Goal: Task Accomplishment & Management: Complete application form

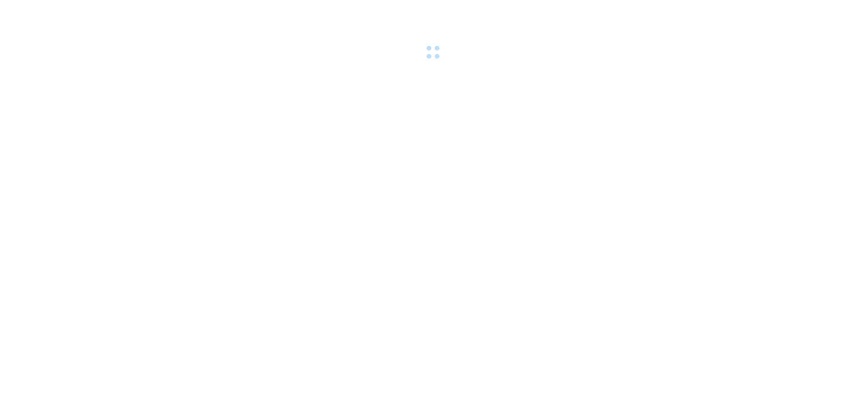
click at [673, 103] on body at bounding box center [433, 207] width 866 height 414
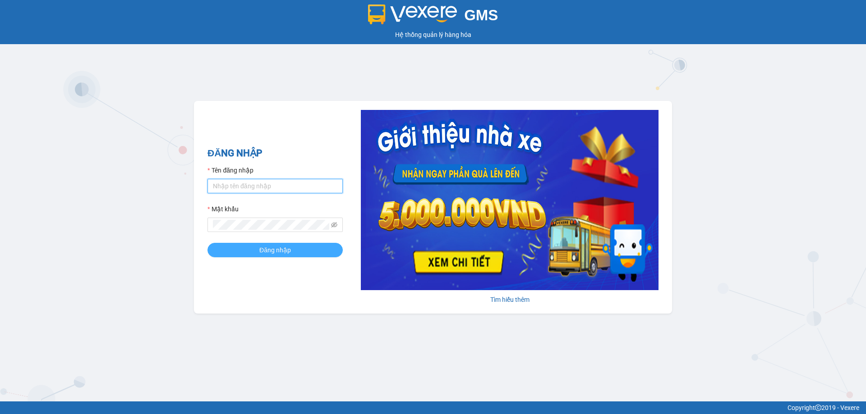
type input "vtychi.hhg"
click at [272, 253] on span "Đăng nhập" at bounding box center [275, 250] width 32 height 10
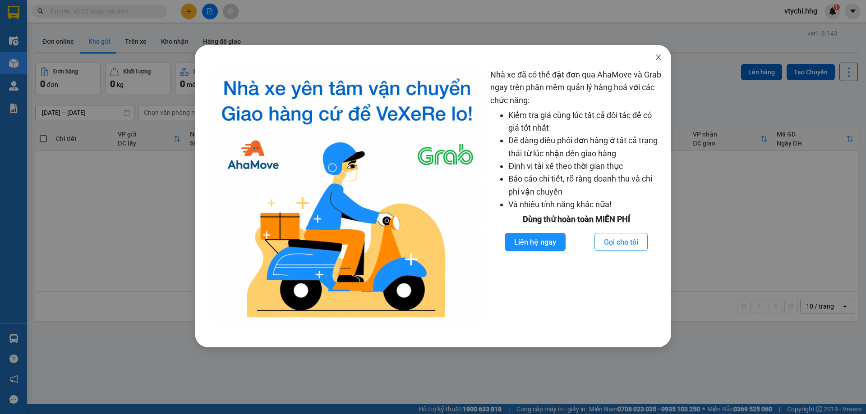
click at [658, 56] on icon "close" at bounding box center [658, 57] width 7 height 7
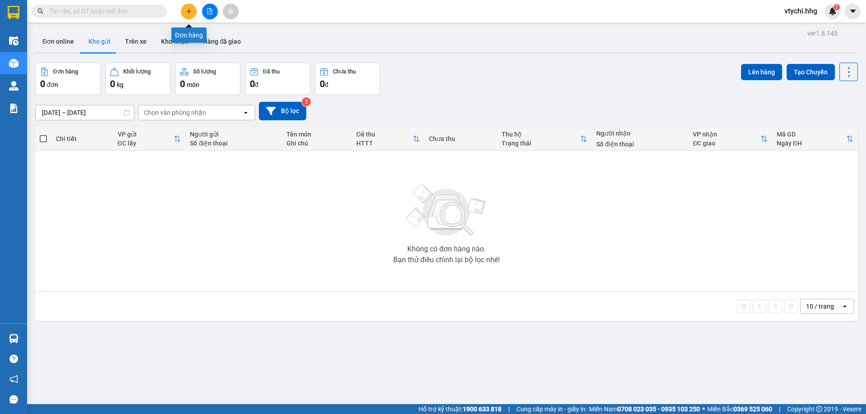
click at [184, 9] on button at bounding box center [189, 12] width 16 height 16
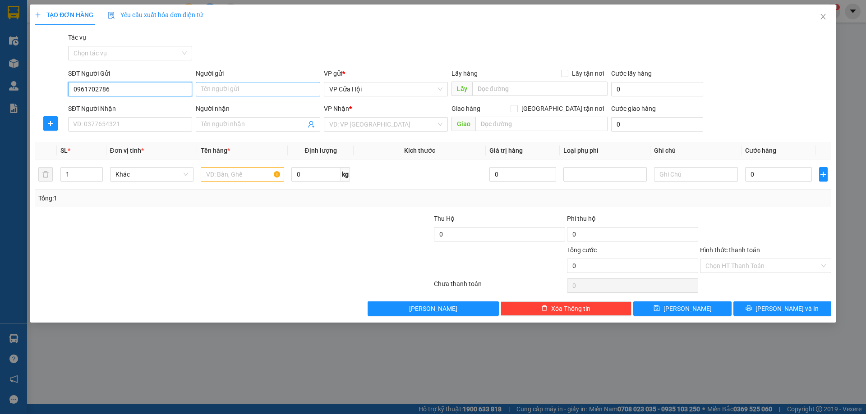
type input "0961702786"
click at [254, 85] on input "Người gửi" at bounding box center [258, 89] width 124 height 14
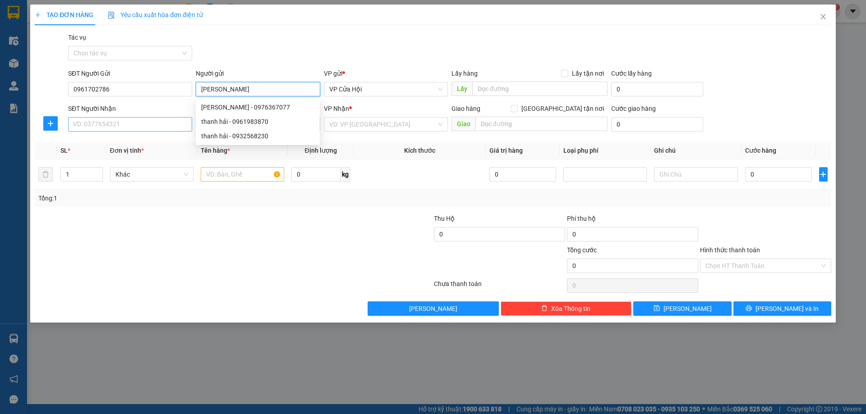
type input "thanh hải"
click at [100, 130] on input "SĐT Người Nhận" at bounding box center [130, 124] width 124 height 14
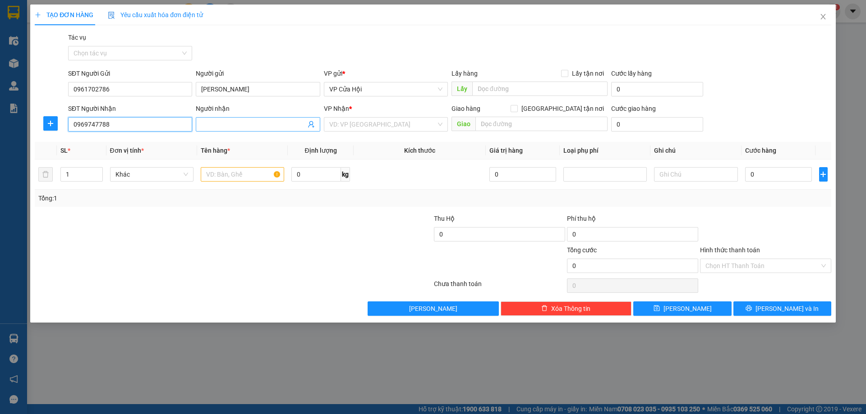
type input "0969747788"
click at [239, 124] on input "Người nhận" at bounding box center [253, 124] width 104 height 10
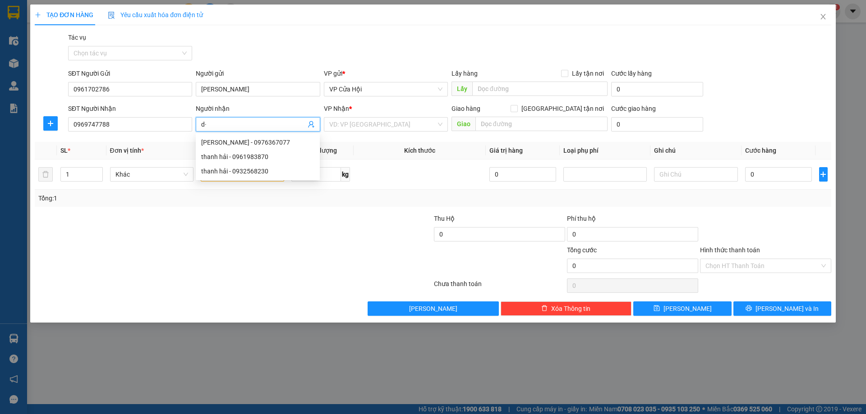
type input "d"
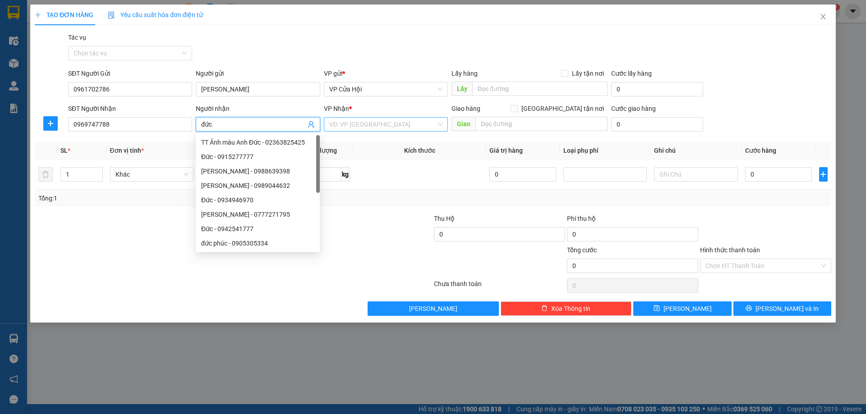
type input "đức"
click at [379, 131] on input "search" at bounding box center [382, 125] width 107 height 14
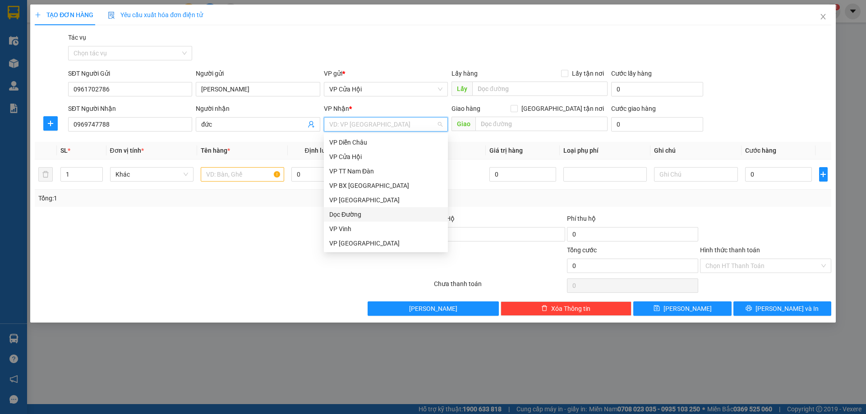
click at [349, 216] on div "Dọc Đường" at bounding box center [385, 215] width 113 height 10
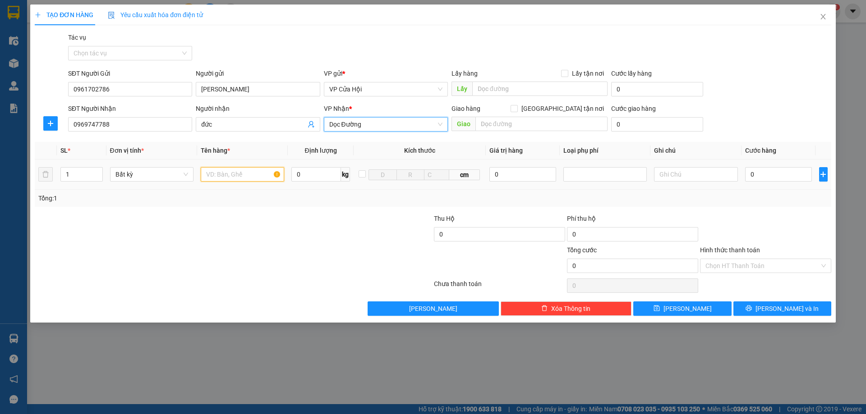
click at [228, 174] on input "text" at bounding box center [242, 174] width 83 height 14
type input "hồ sơ"
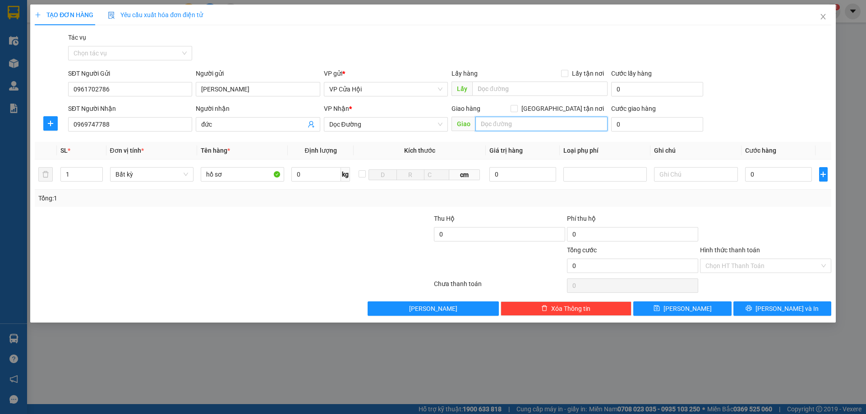
click at [552, 120] on input "text" at bounding box center [541, 124] width 132 height 14
type input "quãng ngãi"
click at [791, 179] on input "0" at bounding box center [778, 174] width 67 height 14
type input "5"
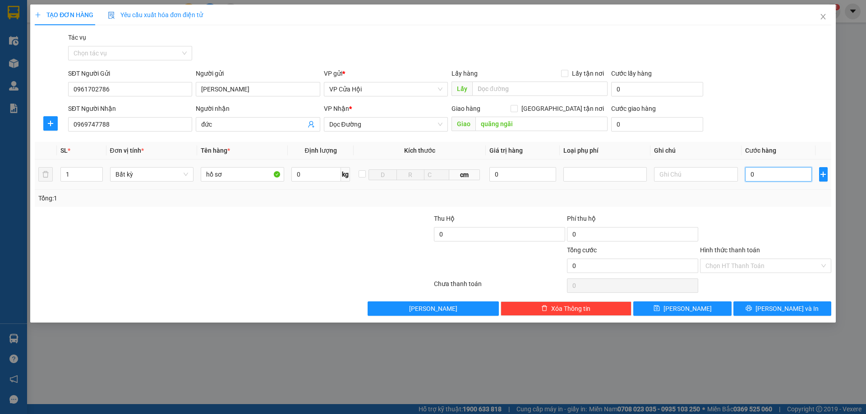
type input "5"
type input "50"
type input "500"
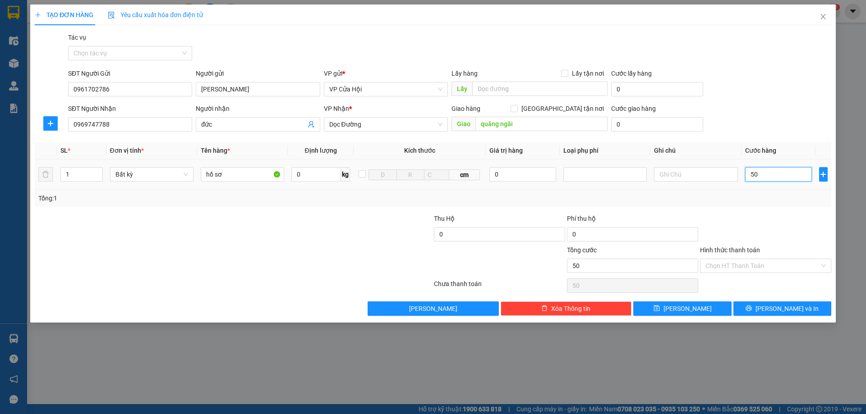
type input "500"
type input "5.000"
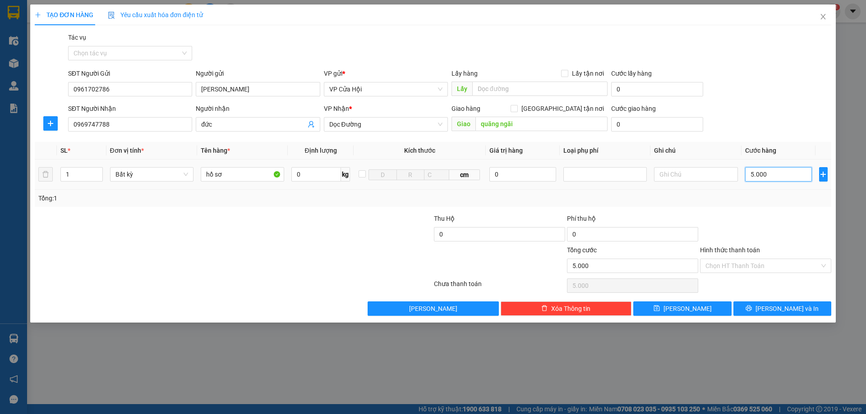
type input "50.000"
click at [767, 263] on input "Hình thức thanh toán" at bounding box center [762, 266] width 114 height 14
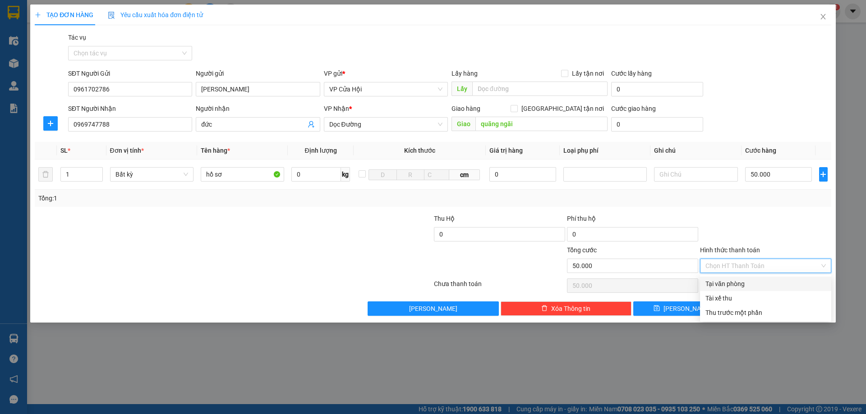
click at [749, 279] on div "Tại văn phòng" at bounding box center [765, 284] width 120 height 10
type input "0"
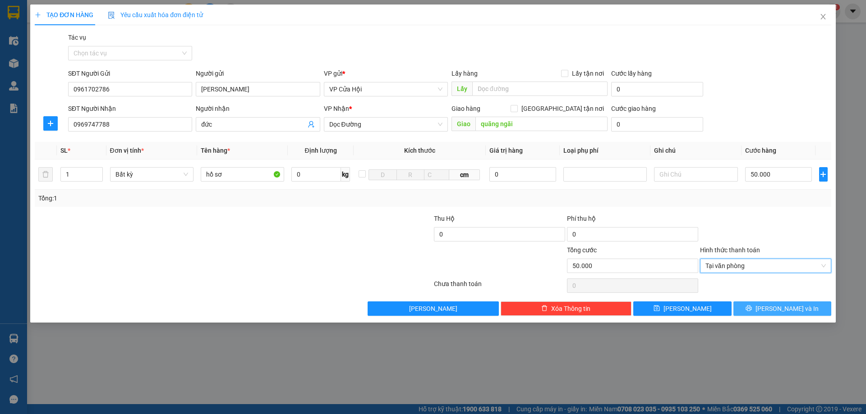
click at [772, 308] on button "Lưu và In" at bounding box center [782, 309] width 98 height 14
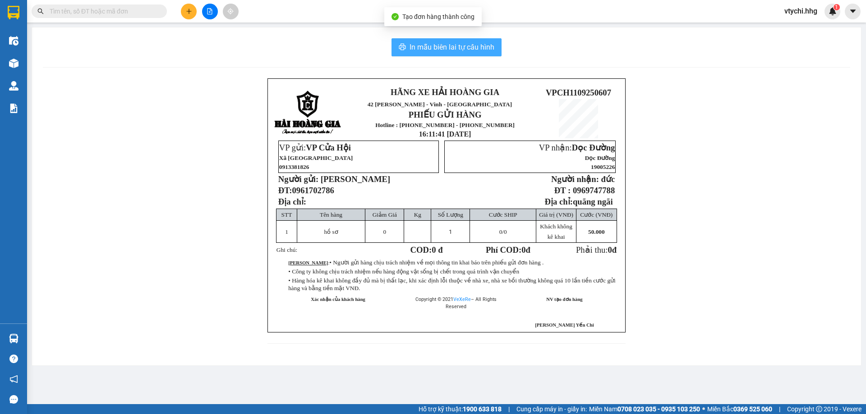
click at [423, 48] on span "In mẫu biên lai tự cấu hình" at bounding box center [451, 46] width 85 height 11
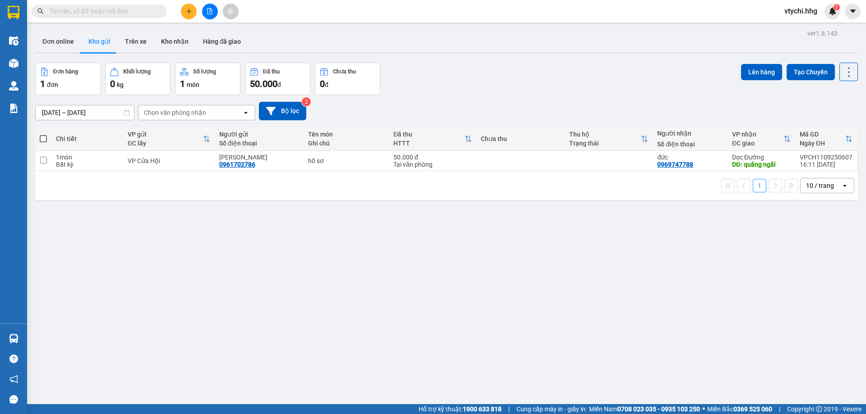
click at [439, 86] on div "Đơn hàng 1 đơn Khối lượng 0 kg Số lượng 1 món Đã thu 50.000 đ Chưa thu 0 đ Lên …" at bounding box center [446, 79] width 823 height 32
click at [801, 161] on icon at bounding box center [804, 161] width 6 height 6
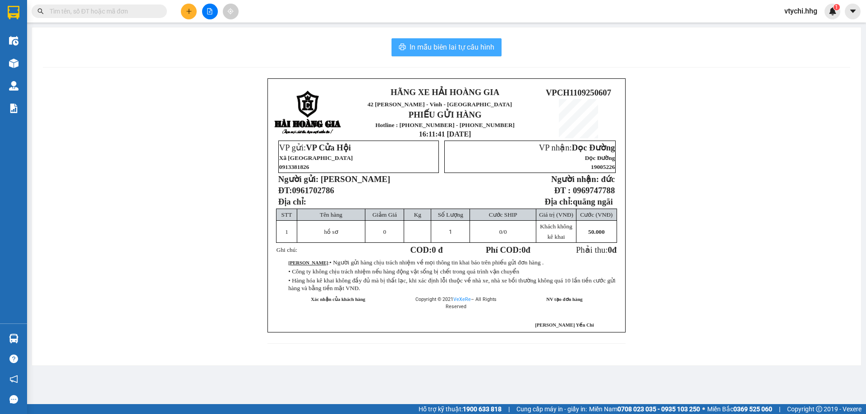
click at [438, 46] on span "In mẫu biên lai tự cấu hình" at bounding box center [451, 46] width 85 height 11
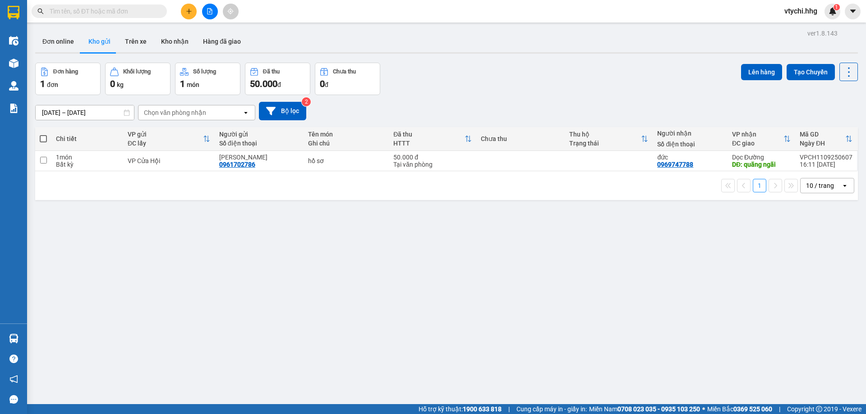
click at [513, 100] on div "09/09/2025 – 11/09/2025 Press the down arrow key to interact with the calendar …" at bounding box center [446, 111] width 823 height 32
